Goal: Task Accomplishment & Management: Manage account settings

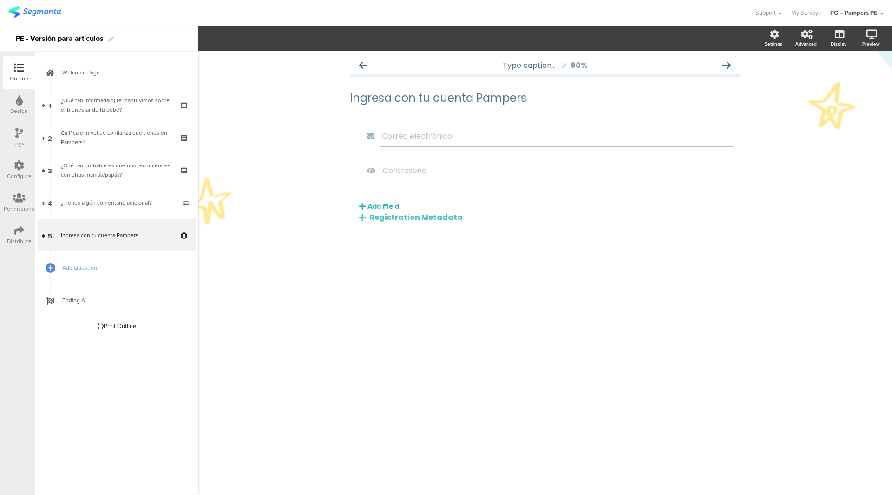
click at [28, 7] on img at bounding box center [34, 12] width 52 height 12
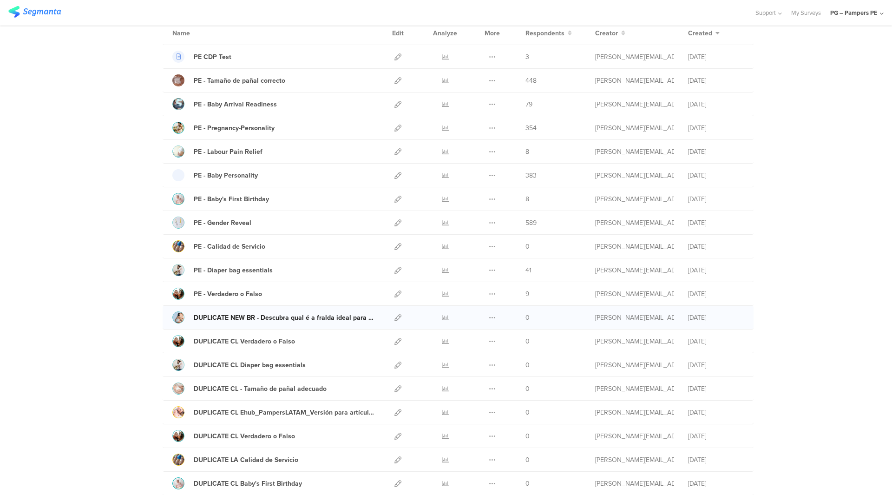
scroll to position [79, 0]
click at [394, 318] on icon at bounding box center [397, 316] width 7 height 7
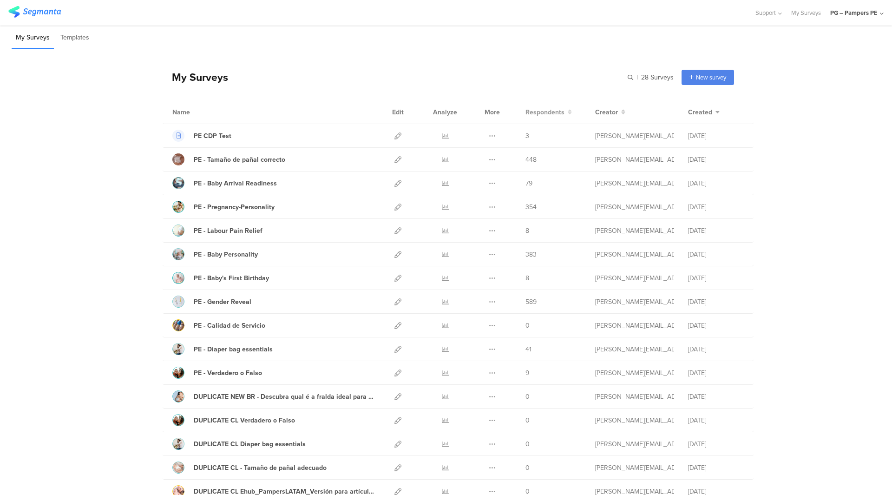
click at [546, 111] on span "Respondents" at bounding box center [544, 112] width 39 height 10
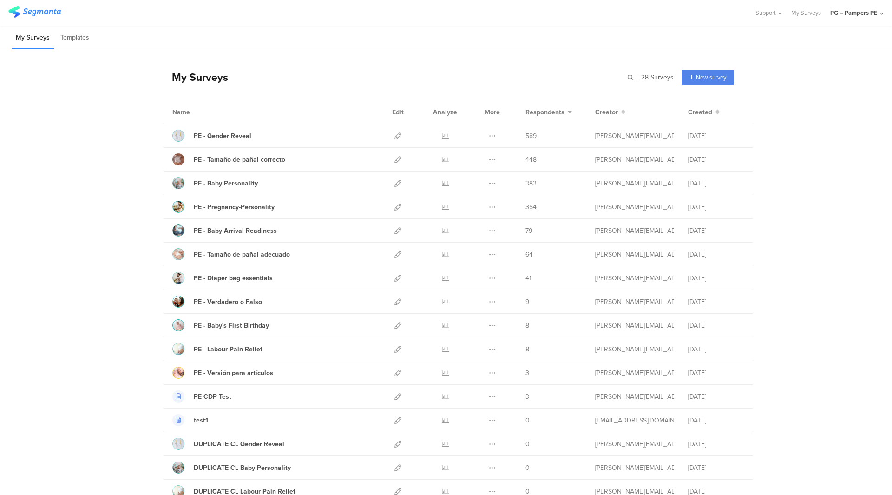
click at [861, 10] on div "PG – Pampers PE" at bounding box center [853, 12] width 47 height 9
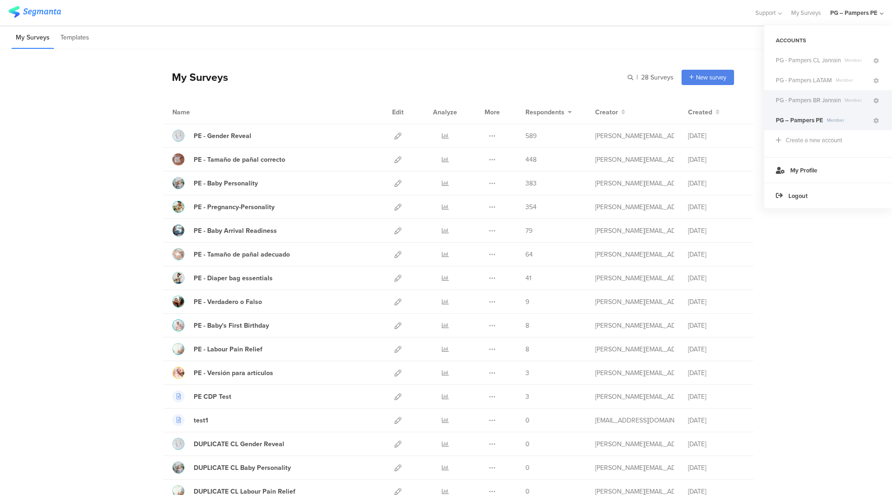
click at [808, 102] on span "PG - Pampers BR Janrain" at bounding box center [807, 100] width 65 height 9
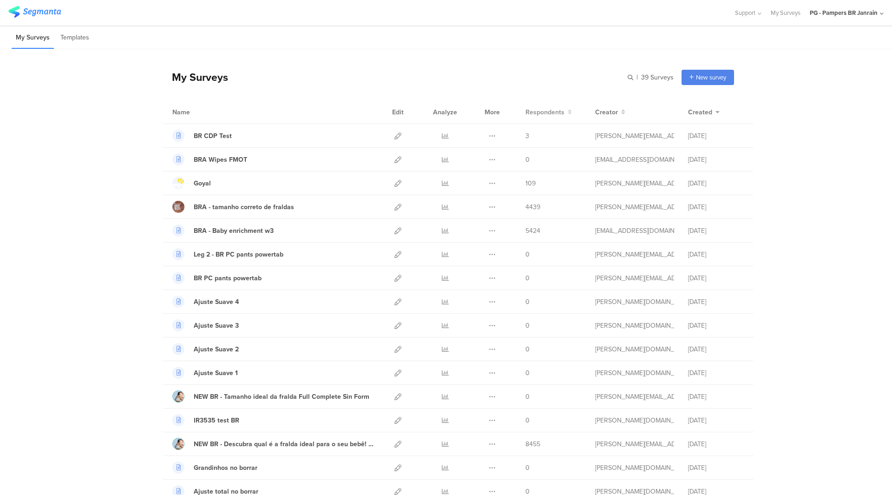
click at [553, 109] on span "Respondents" at bounding box center [544, 112] width 39 height 10
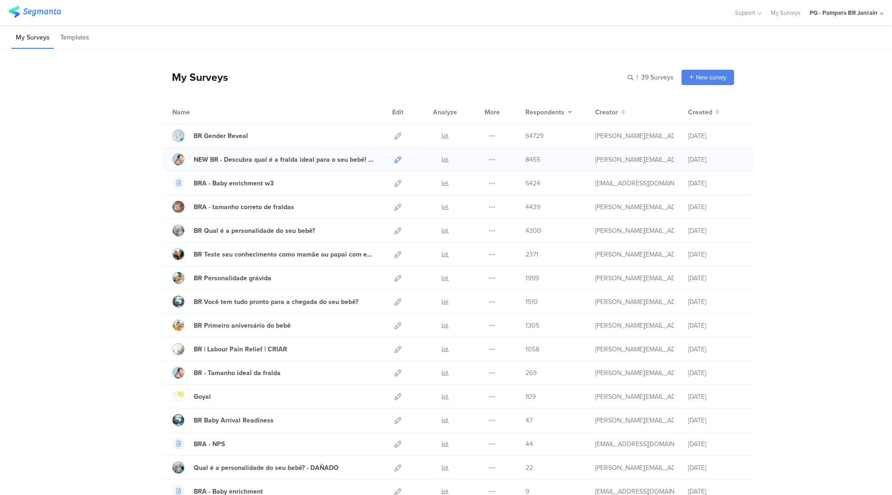
click at [394, 159] on icon at bounding box center [397, 159] width 7 height 7
click at [397, 378] on link at bounding box center [397, 372] width 7 height 23
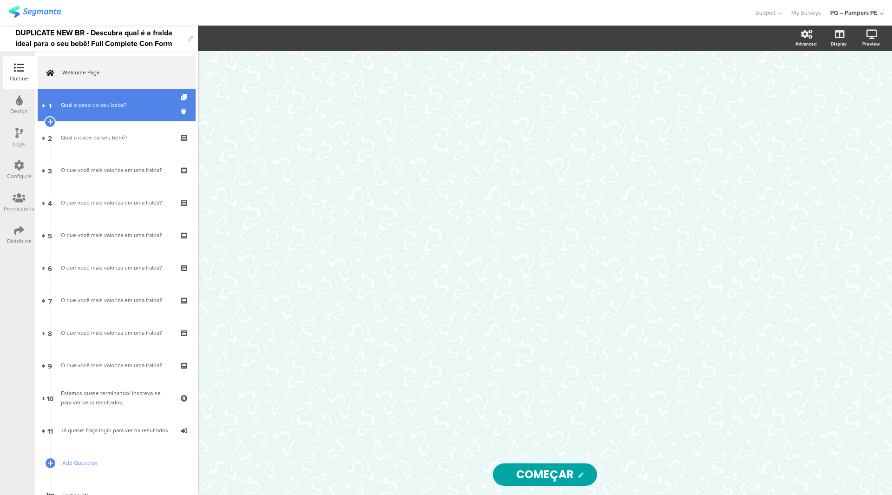
click at [117, 109] on div "Qual o peso do seu bebê?" at bounding box center [116, 104] width 111 height 9
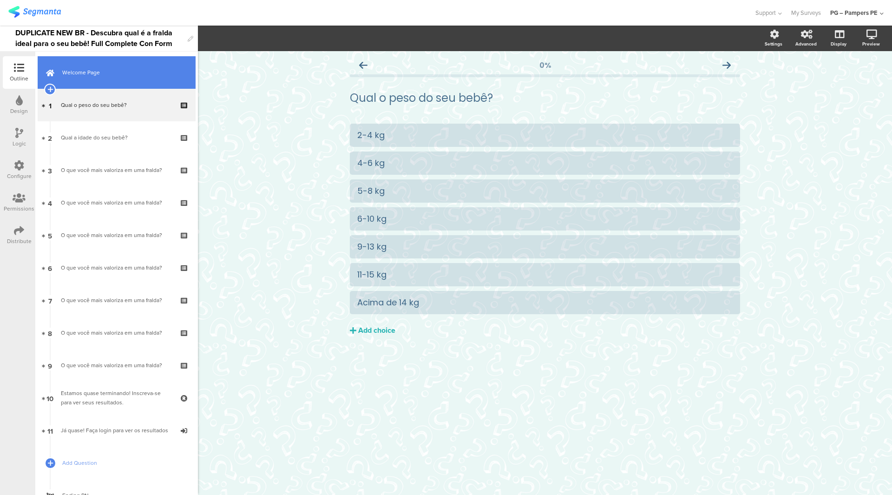
click at [121, 78] on link "Welcome Page" at bounding box center [117, 72] width 158 height 33
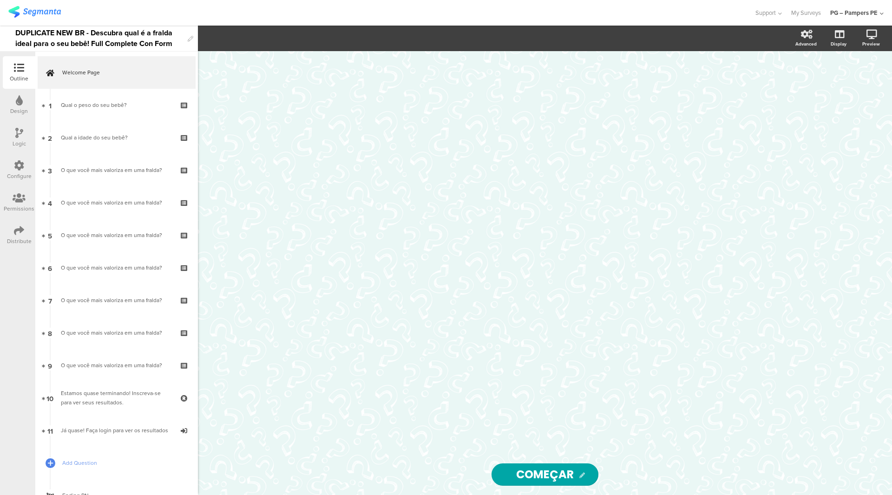
click at [453, 282] on div at bounding box center [544, 252] width 371 height 403
